Goal: Find specific page/section: Find specific page/section

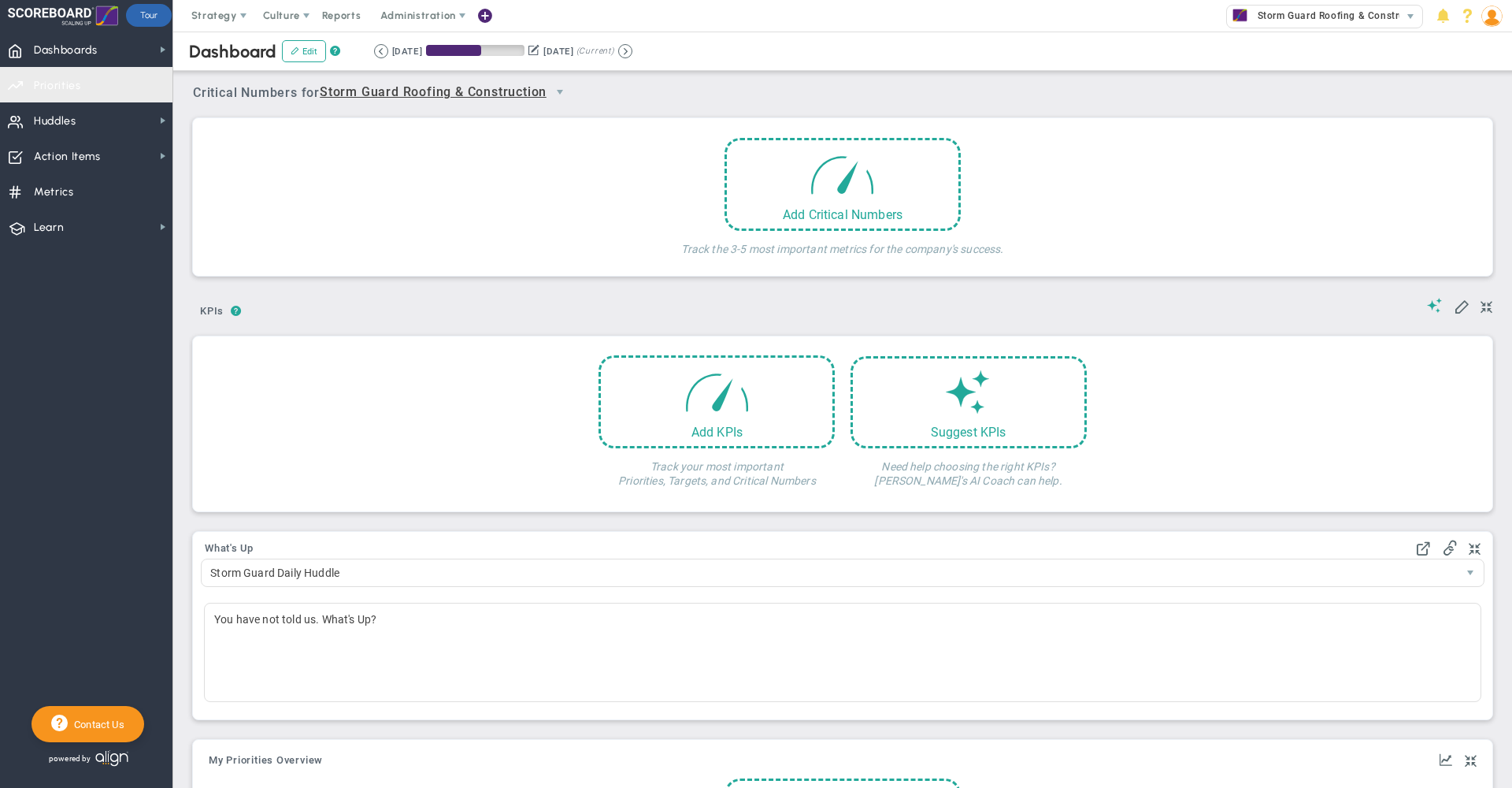
click at [66, 83] on span "Priorities" at bounding box center [58, 86] width 47 height 33
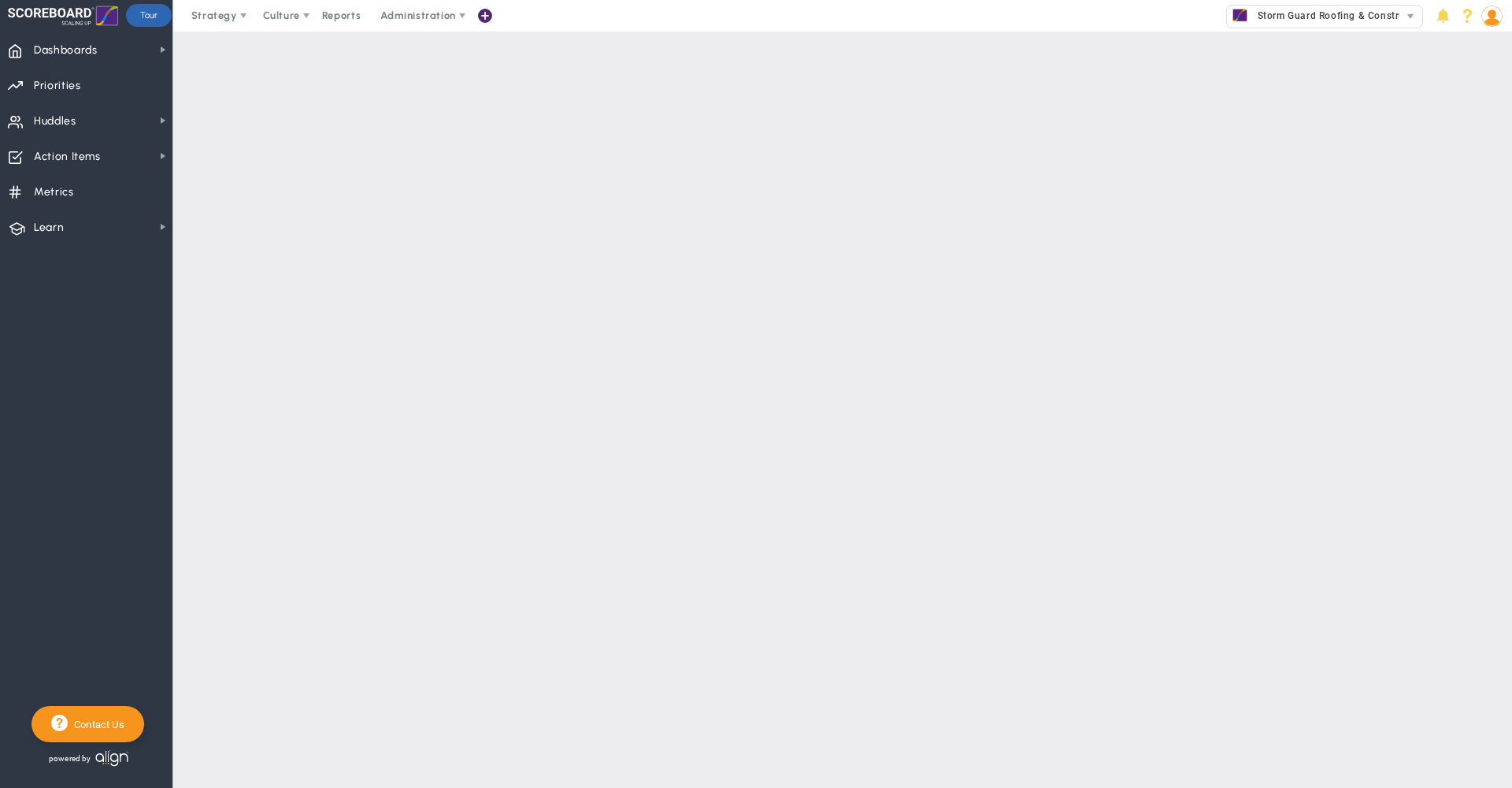
checkbox input "false"
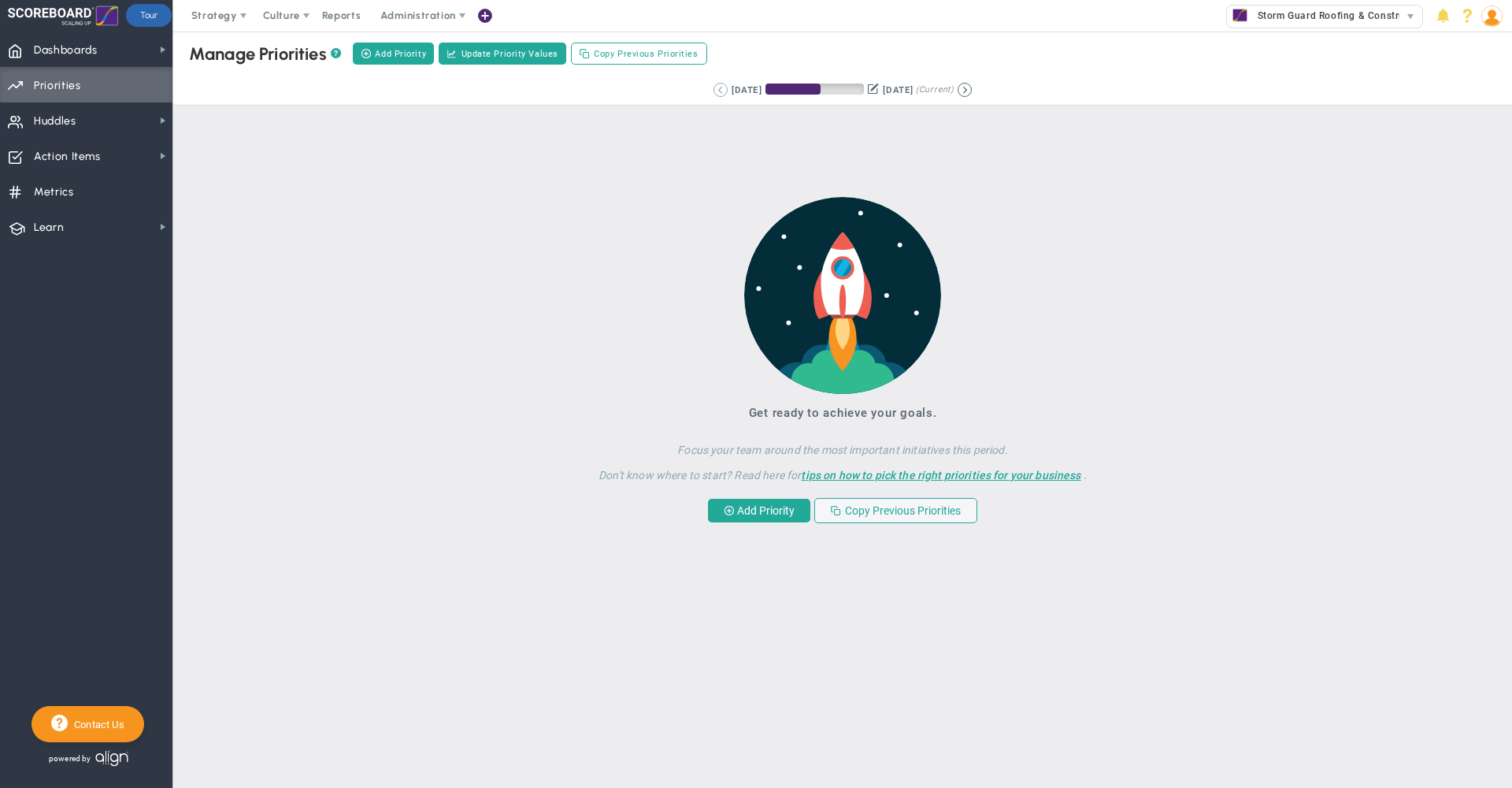
click at [714, 95] on button at bounding box center [721, 90] width 14 height 14
click at [734, 87] on div "[DATE] [DATE] (Current)" at bounding box center [842, 90] width 218 height 14
click at [734, 87] on button at bounding box center [741, 90] width 14 height 14
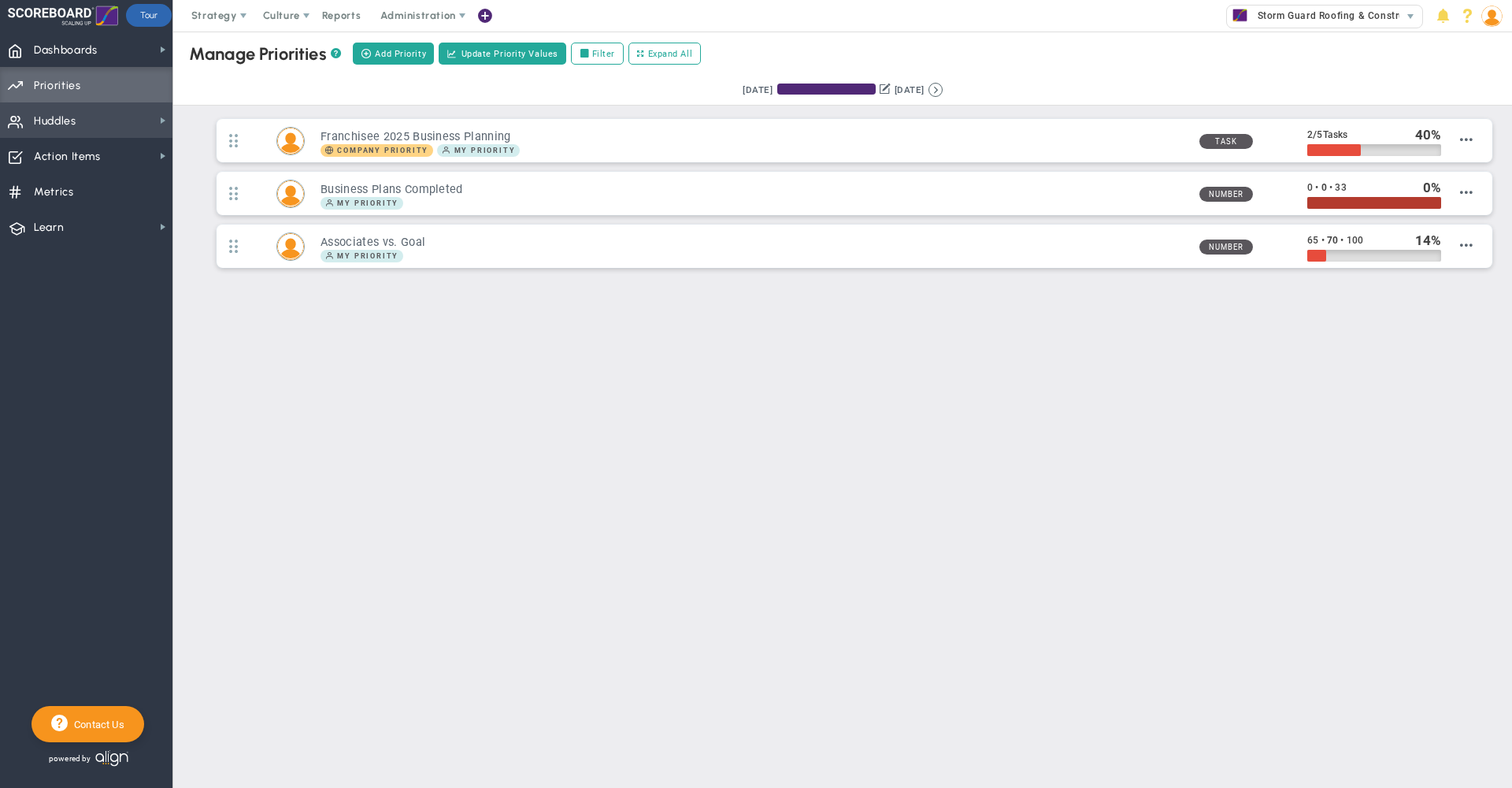
click at [53, 105] on span "Huddles" at bounding box center [55, 121] width 42 height 33
click at [85, 52] on span "Dashboards" at bounding box center [66, 50] width 64 height 33
click at [149, 52] on span "Dashboards Dashboards" at bounding box center [86, 49] width 173 height 35
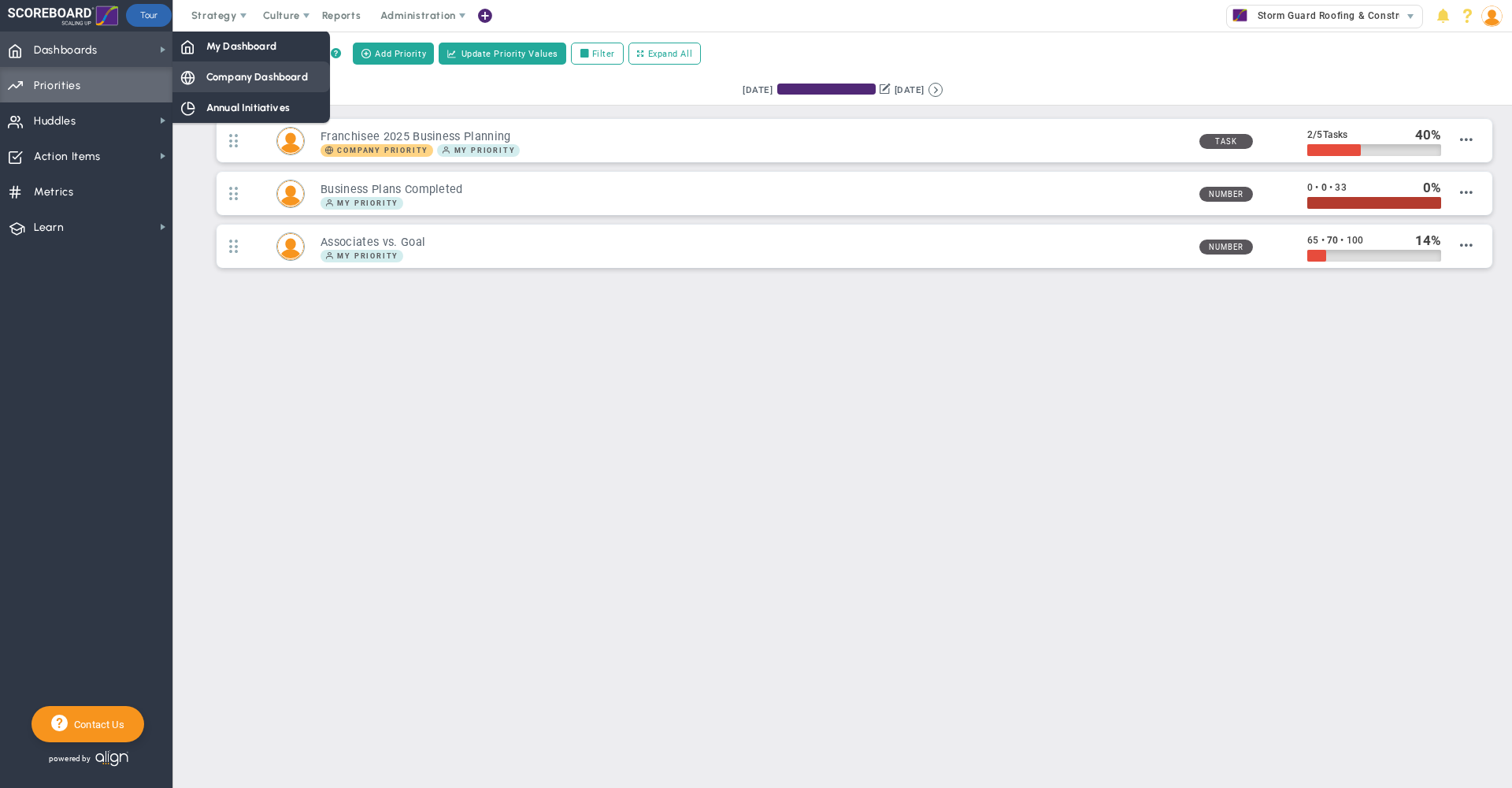
click at [207, 78] on span "Company Dashboard" at bounding box center [256, 77] width 102 height 15
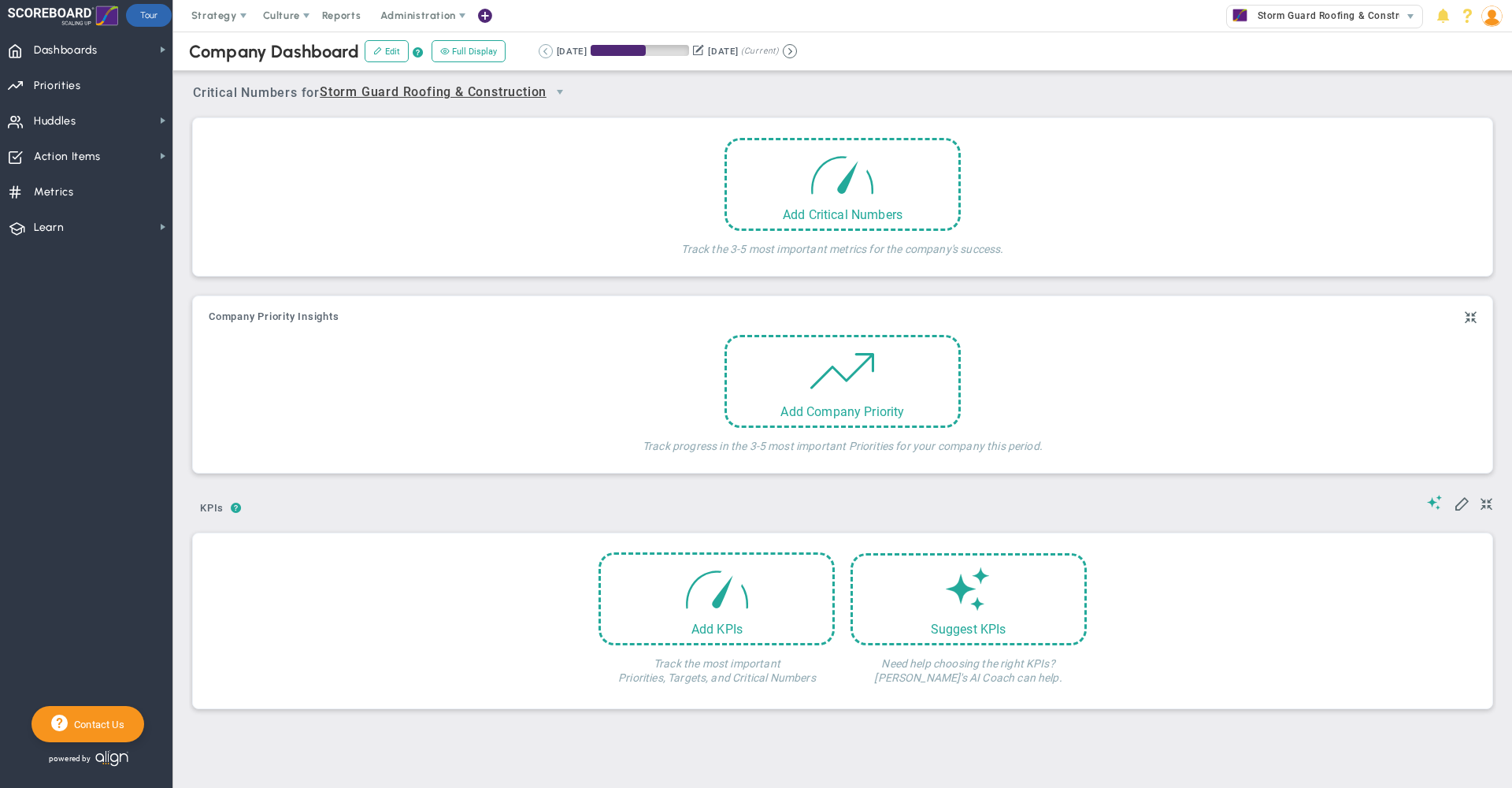
click at [546, 50] on button at bounding box center [545, 51] width 14 height 14
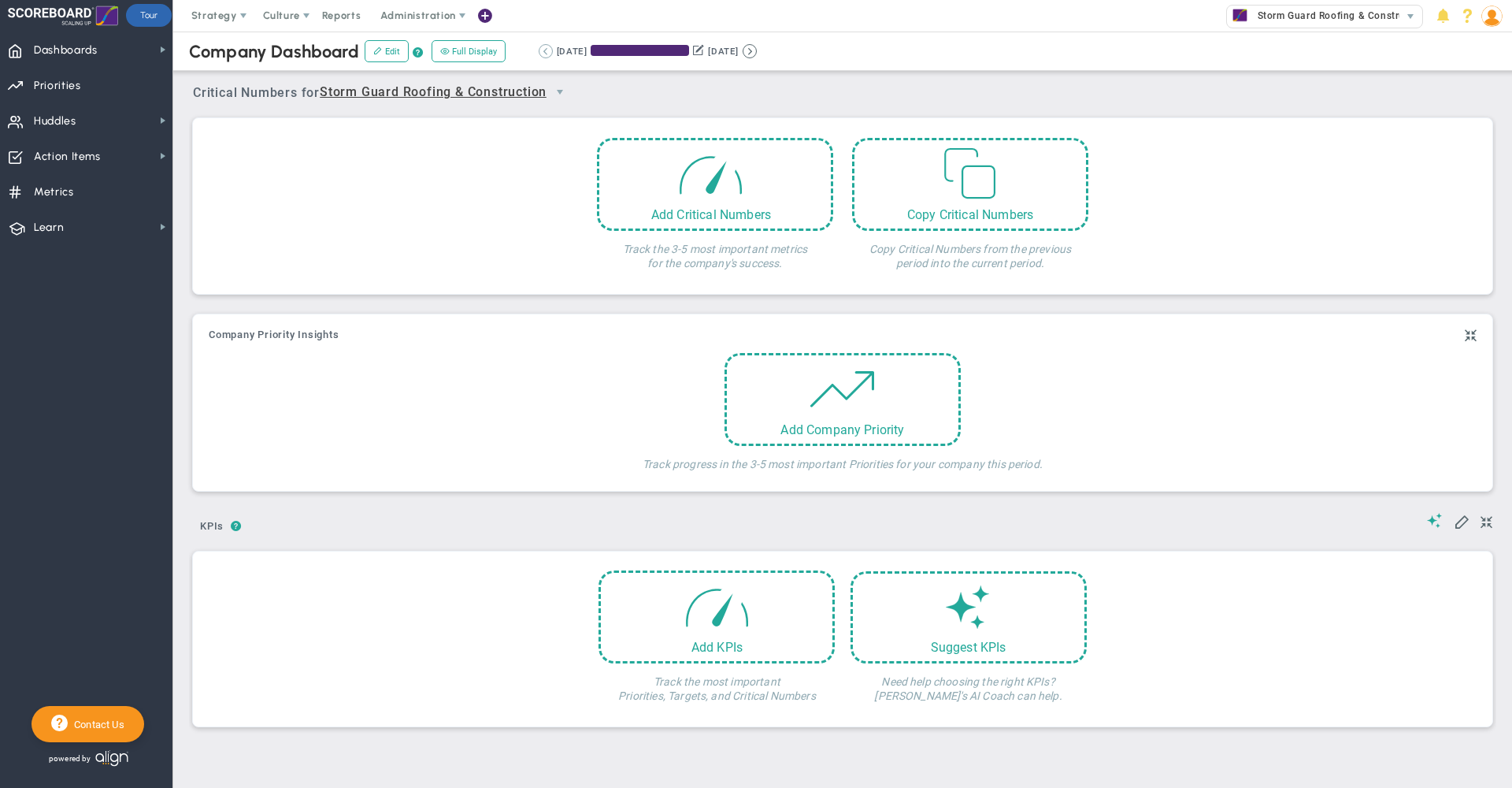
click at [546, 50] on button at bounding box center [545, 51] width 14 height 14
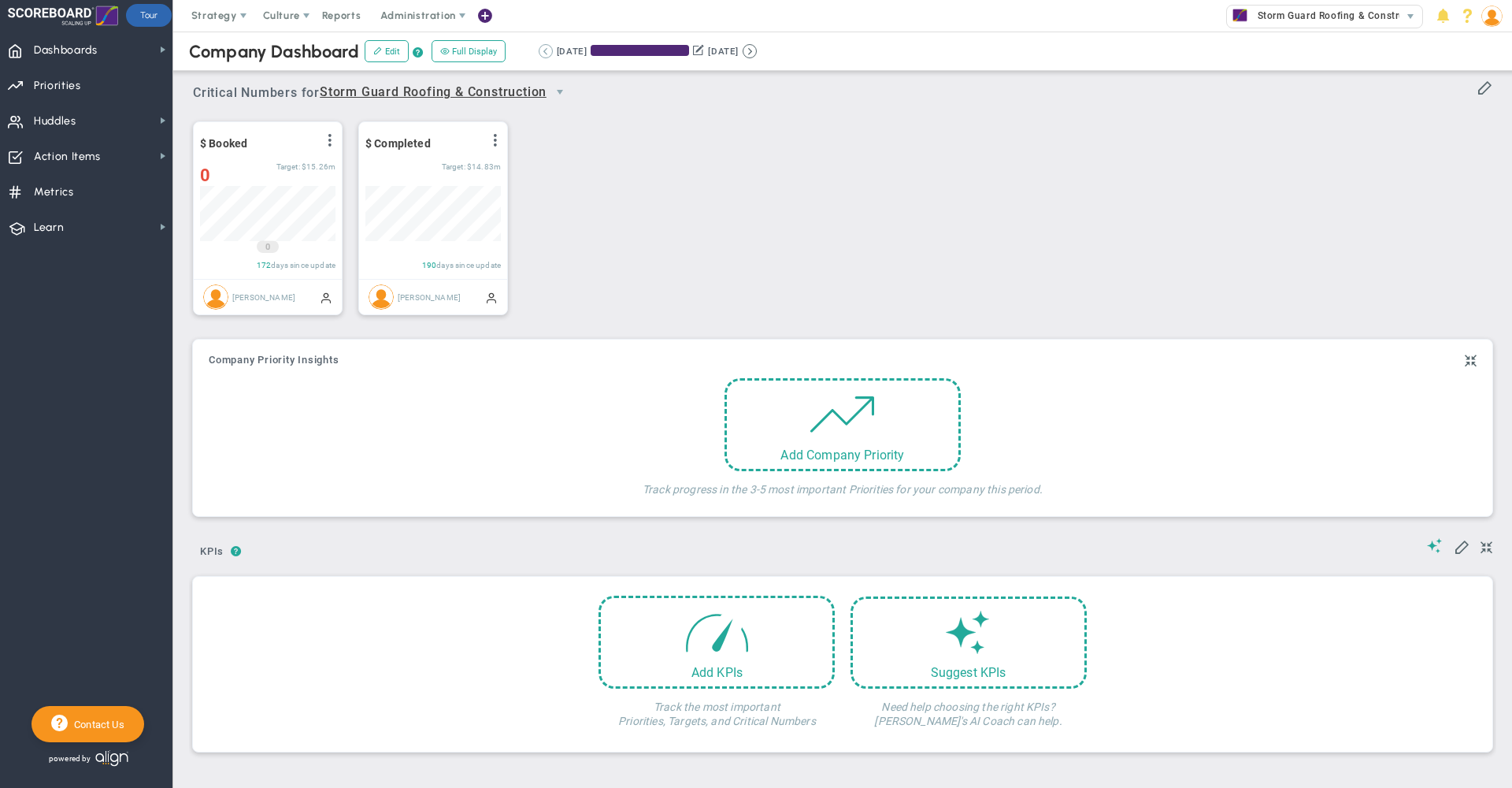
scroll to position [55, 135]
click at [208, 16] on span "Strategy" at bounding box center [214, 14] width 46 height 12
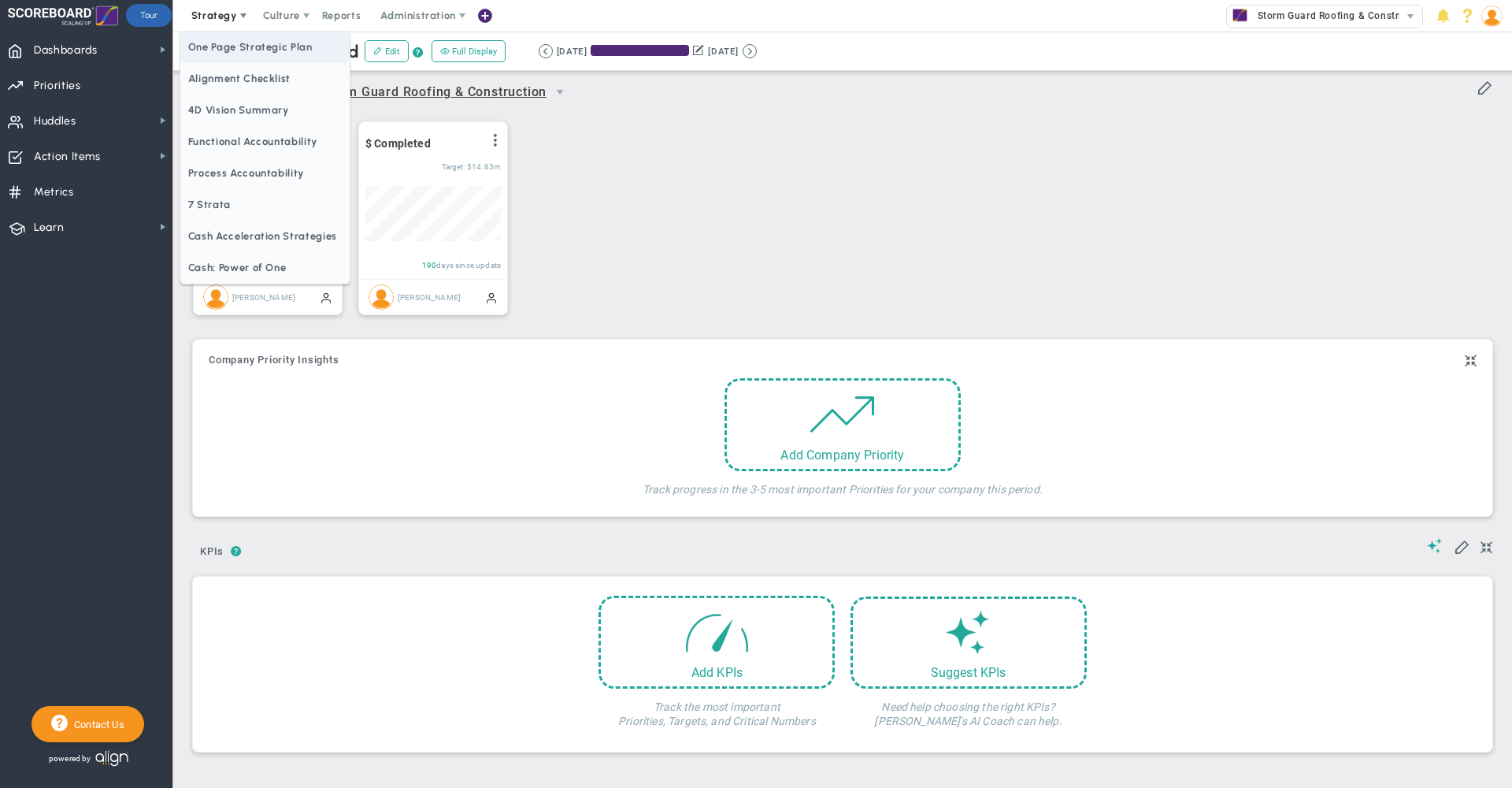
click at [227, 40] on span "One Page Strategic Plan" at bounding box center [265, 47] width 169 height 32
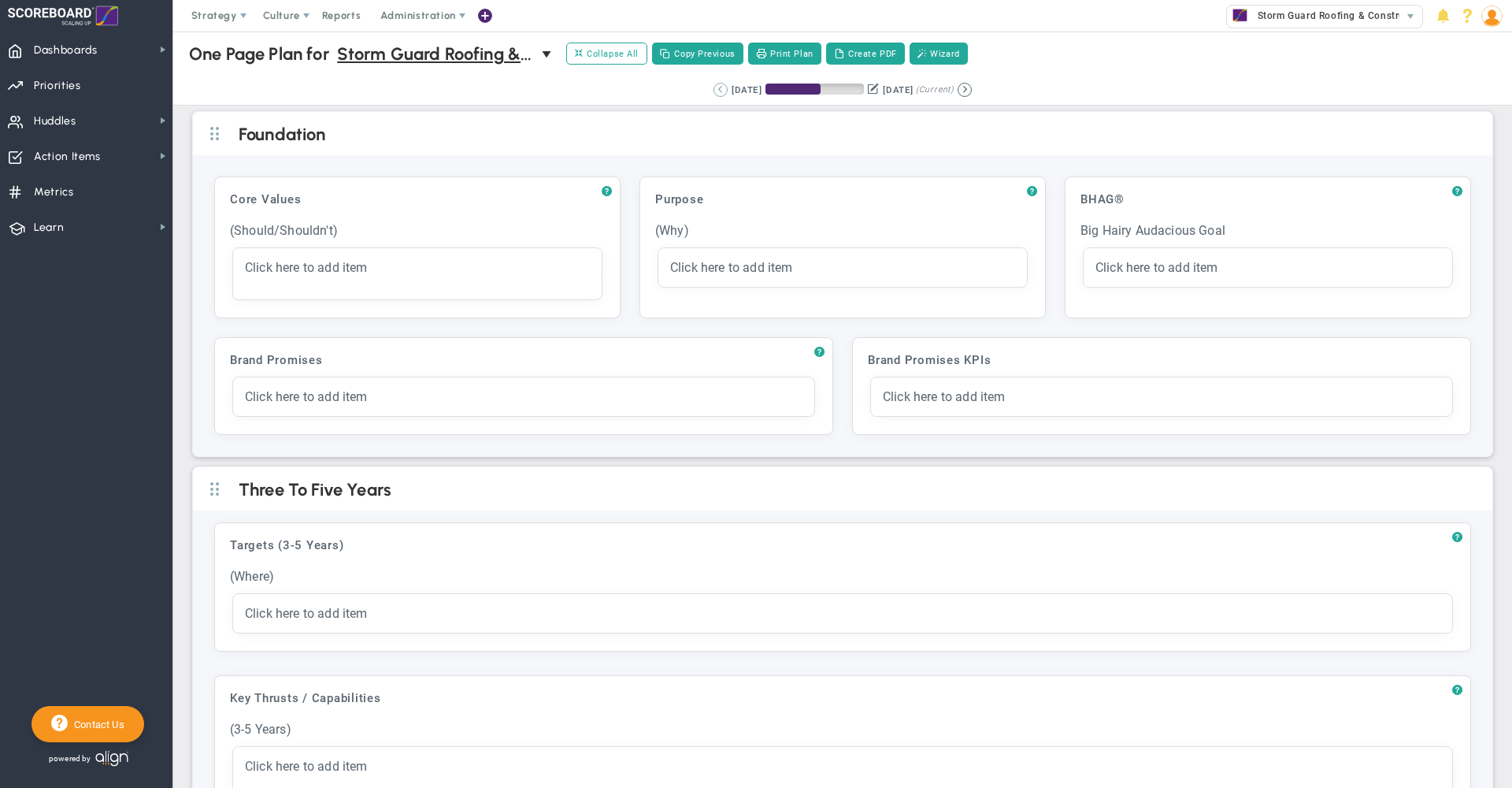
click at [714, 93] on button at bounding box center [721, 90] width 14 height 14
click at [734, 90] on button at bounding box center [741, 90] width 14 height 14
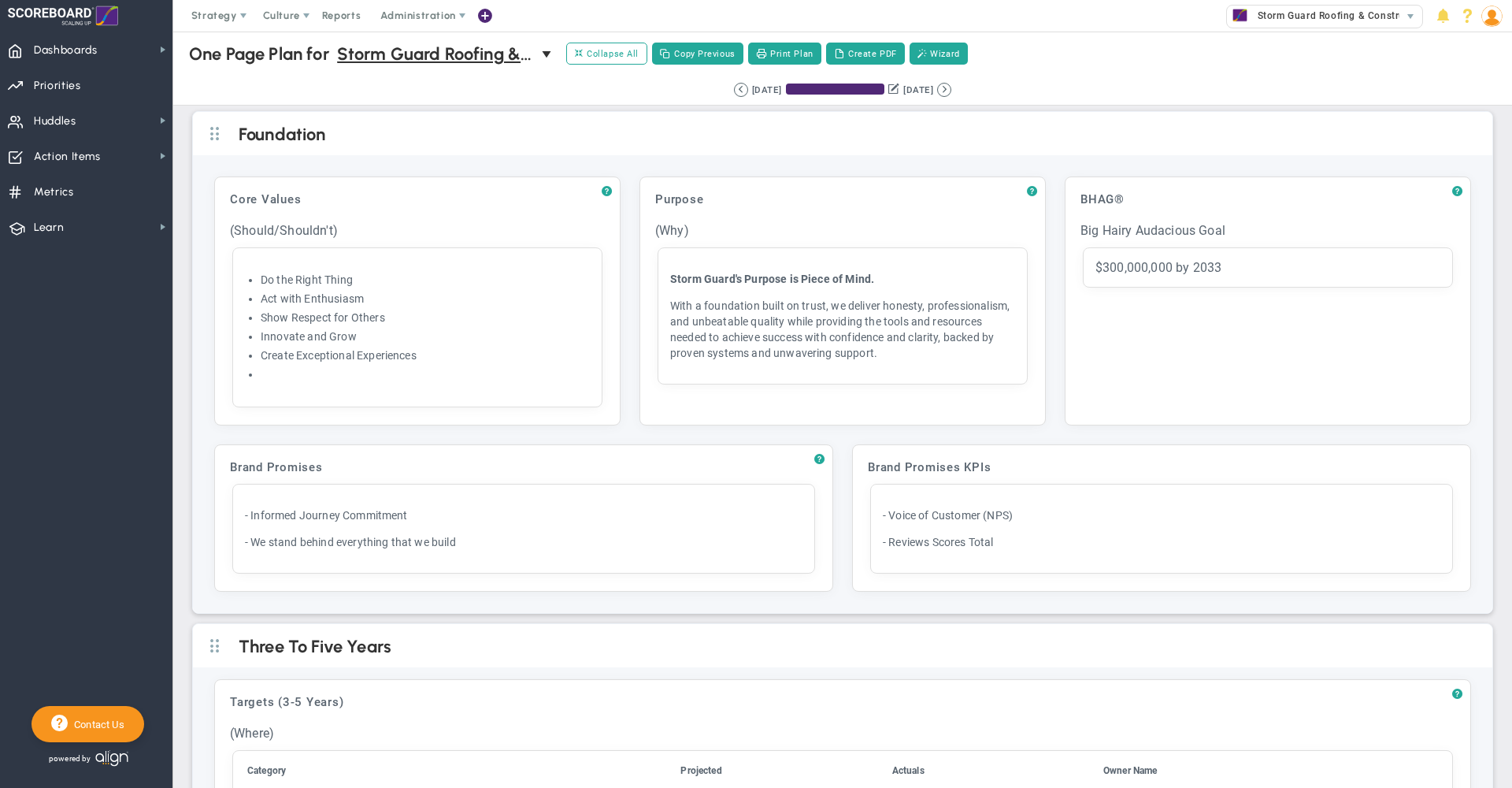
click at [627, 88] on div "Retrieving period... [DATE] [DATE] (Current)" at bounding box center [842, 90] width 1370 height 31
